Goal: Information Seeking & Learning: Check status

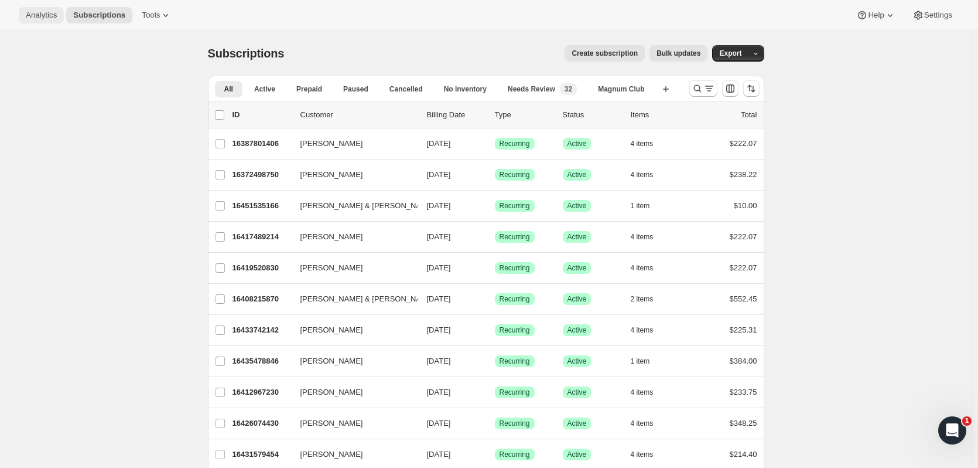
click at [35, 15] on span "Analytics" at bounding box center [41, 15] width 31 height 9
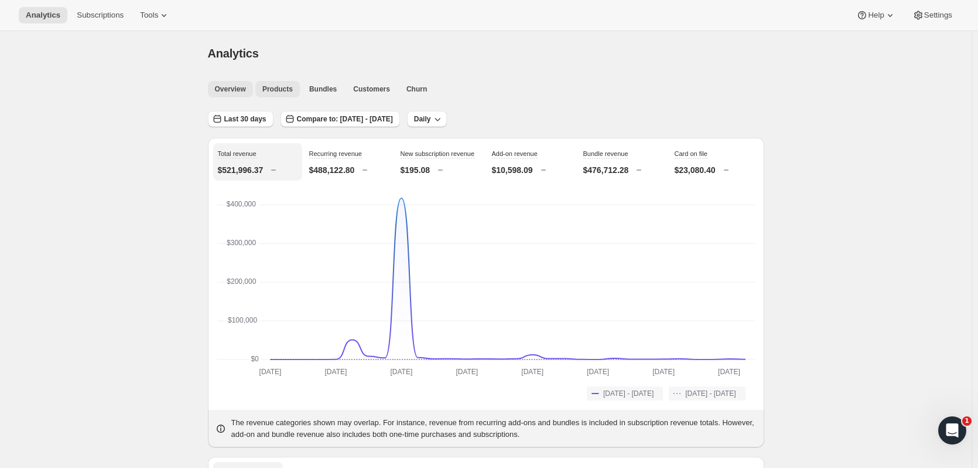
click at [277, 86] on span "Products" at bounding box center [277, 88] width 30 height 9
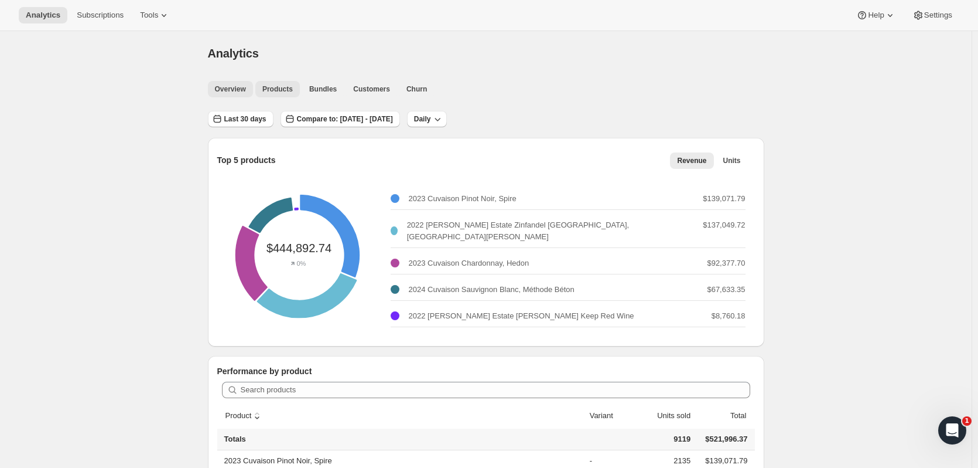
click at [230, 85] on span "Overview" at bounding box center [230, 88] width 31 height 9
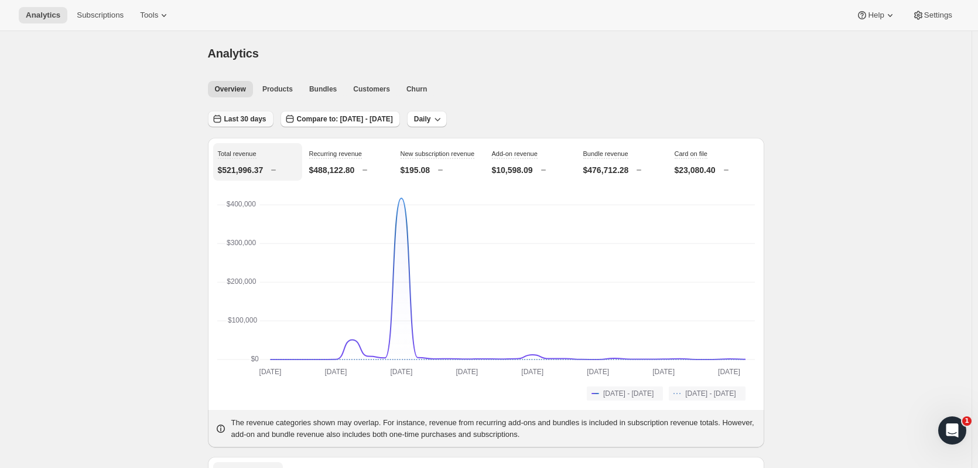
click at [248, 115] on span "Last 30 days" at bounding box center [245, 118] width 42 height 9
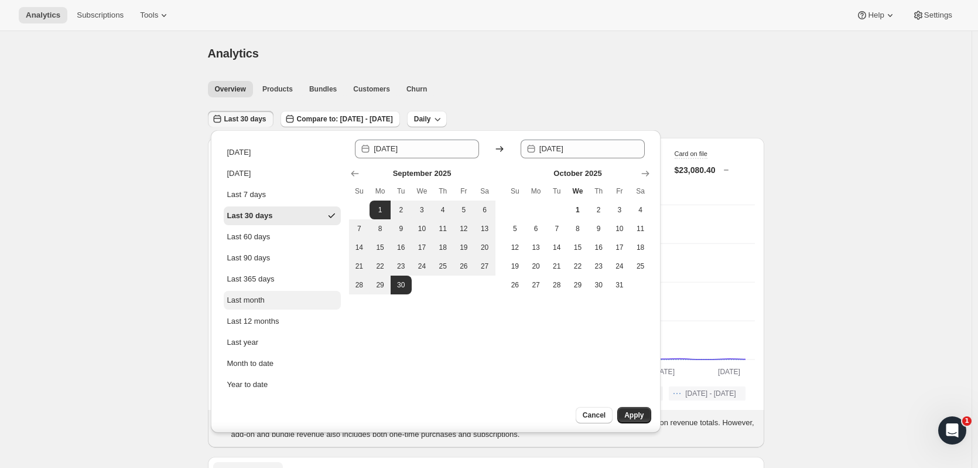
click at [251, 302] on div "Last month" at bounding box center [245, 300] width 37 height 12
click at [311, 118] on span "Compare to: [DATE] - [DATE]" at bounding box center [340, 118] width 96 height 9
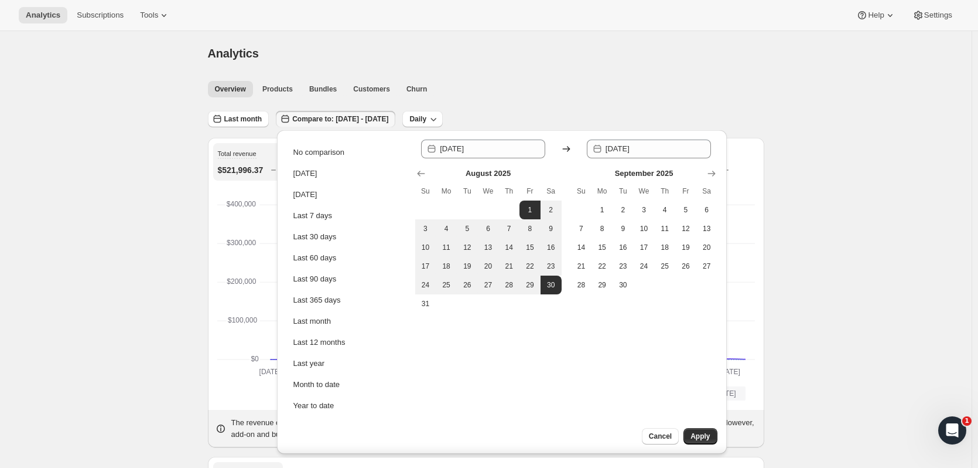
click at [388, 118] on span "Compare to: [DATE] - [DATE]" at bounding box center [340, 118] width 96 height 9
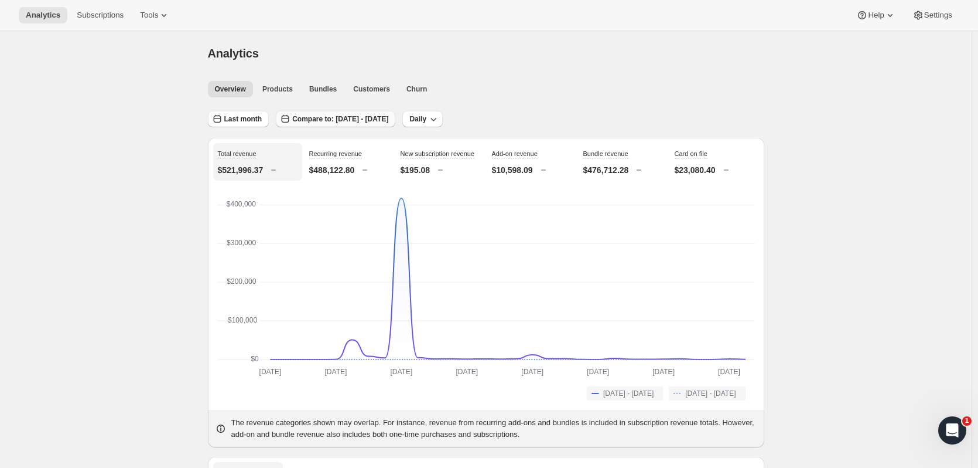
click at [388, 117] on span "Compare to: [DATE] - [DATE]" at bounding box center [340, 118] width 96 height 9
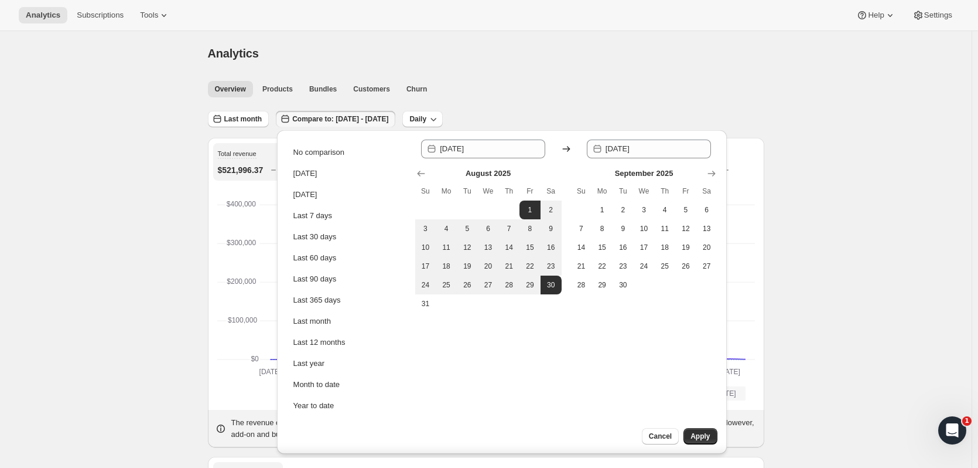
click at [388, 117] on span "Compare to: [DATE] - [DATE]" at bounding box center [340, 118] width 96 height 9
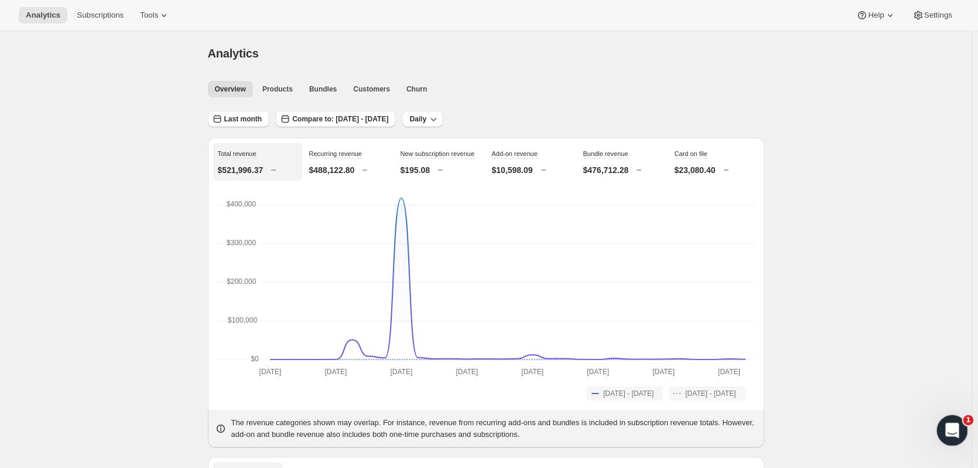
click at [943, 418] on div "Open Intercom Messenger" at bounding box center [951, 428] width 39 height 39
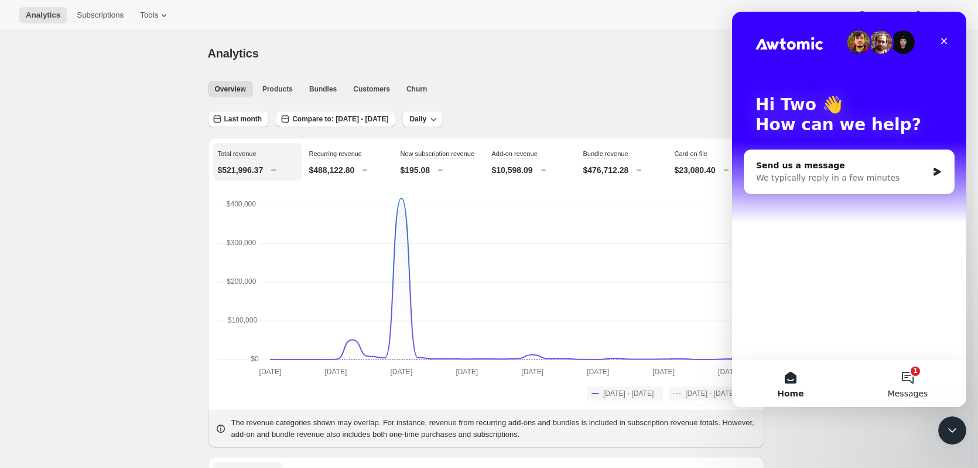
click at [910, 374] on button "1 Messages" at bounding box center [907, 383] width 117 height 47
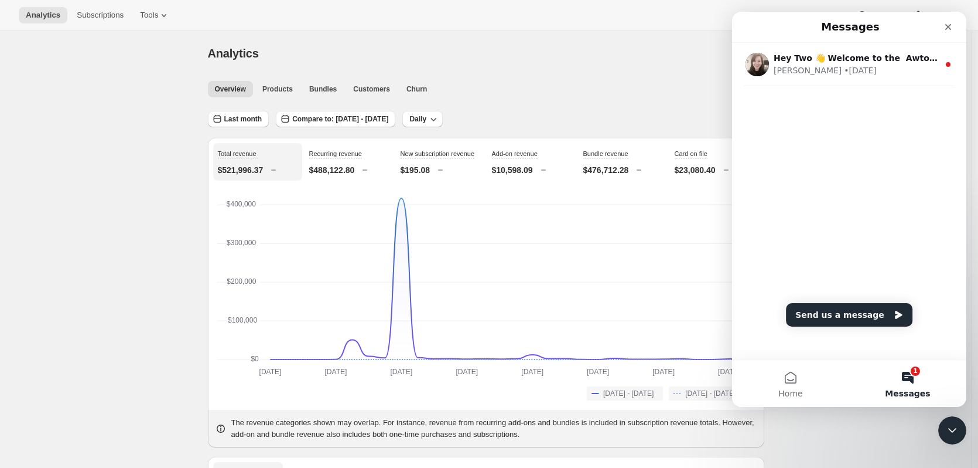
click at [530, 30] on div "Analytics Subscriptions Tools Help Settings" at bounding box center [489, 15] width 978 height 31
click at [950, 30] on icon "Close" at bounding box center [948, 26] width 9 height 9
